Goal: Find specific fact: Find specific fact

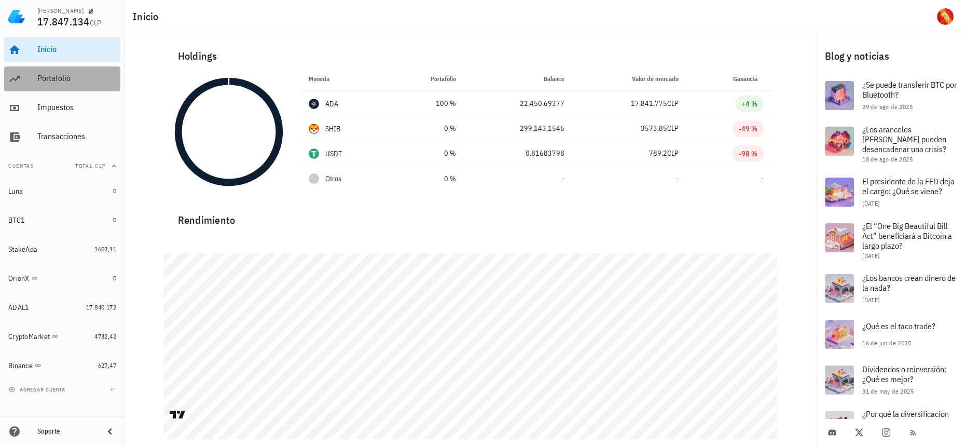
click at [63, 80] on div "Portafolio" at bounding box center [76, 78] width 79 height 10
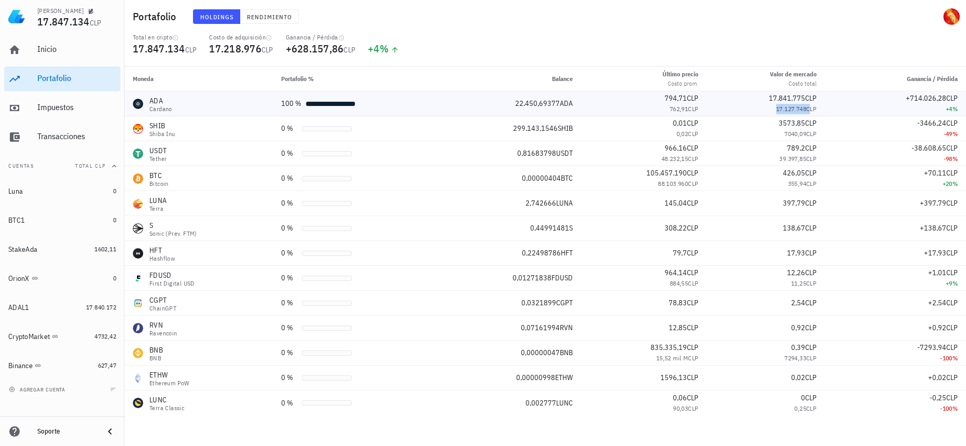
drag, startPoint x: 772, startPoint y: 111, endPoint x: 803, endPoint y: 109, distance: 30.6
click at [803, 109] on div "17.127.748 CLP" at bounding box center [766, 109] width 102 height 10
copy span "17.127.748"
drag, startPoint x: 509, startPoint y: 103, endPoint x: 555, endPoint y: 106, distance: 45.2
click at [555, 106] on div "22.450,69377 ADA" at bounding box center [510, 103] width 124 height 11
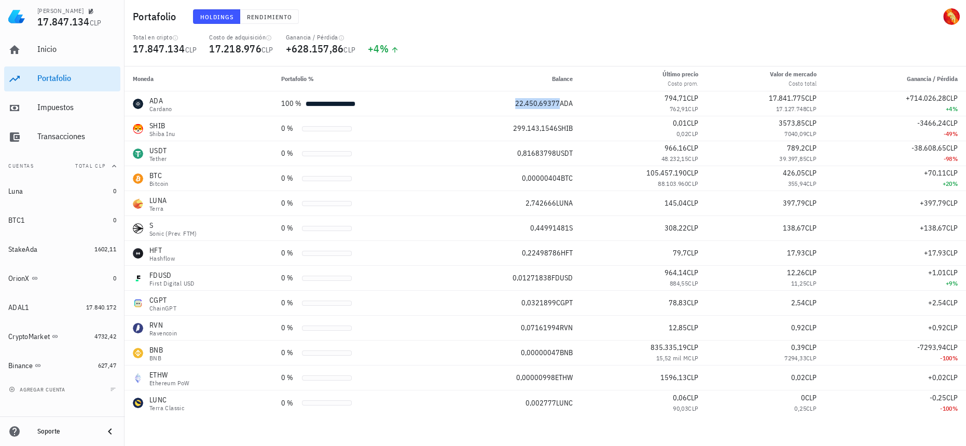
copy span "22.450,69377"
